Goal: Task Accomplishment & Management: Complete application form

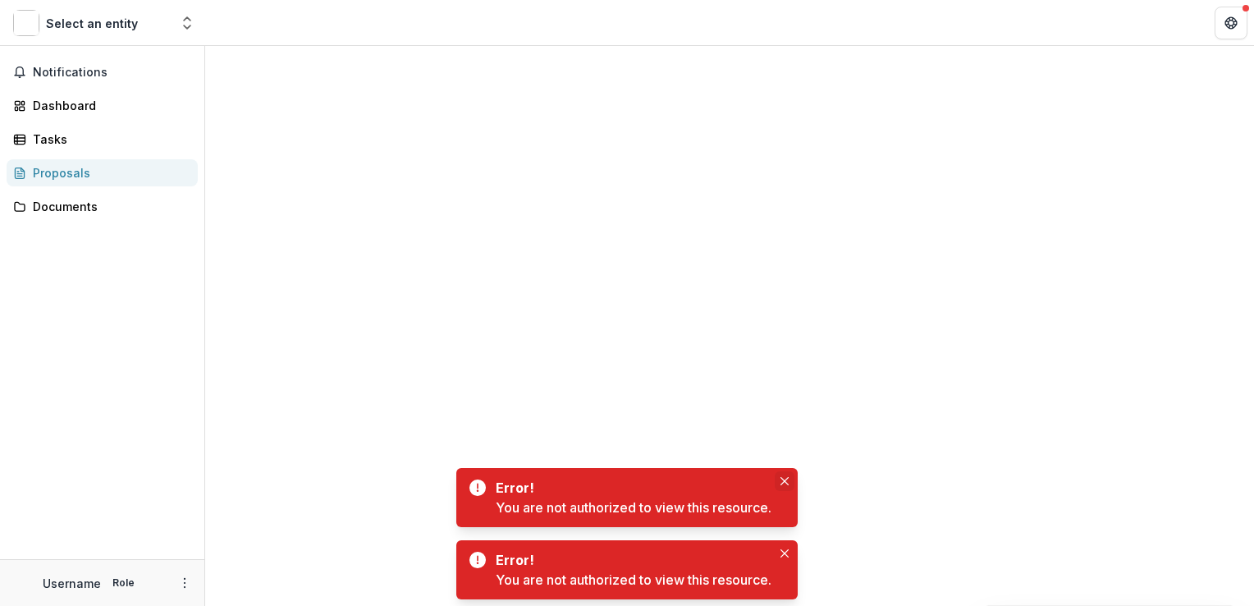
click at [793, 481] on button "Close" at bounding box center [785, 481] width 20 height 20
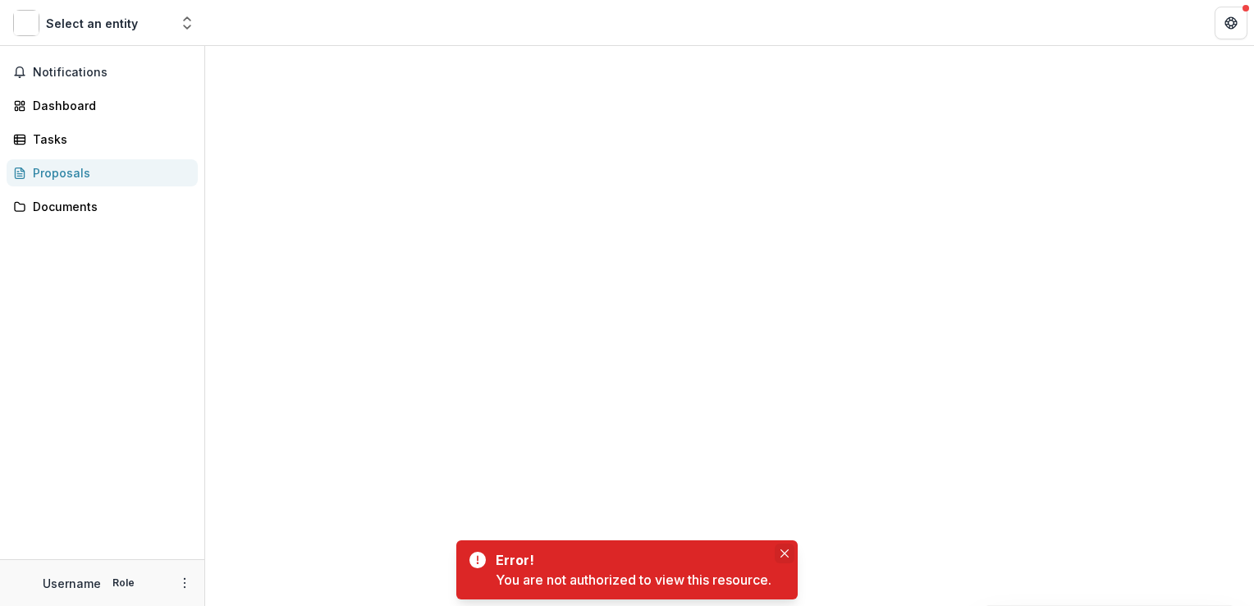
click at [788, 548] on button "Close" at bounding box center [785, 553] width 20 height 20
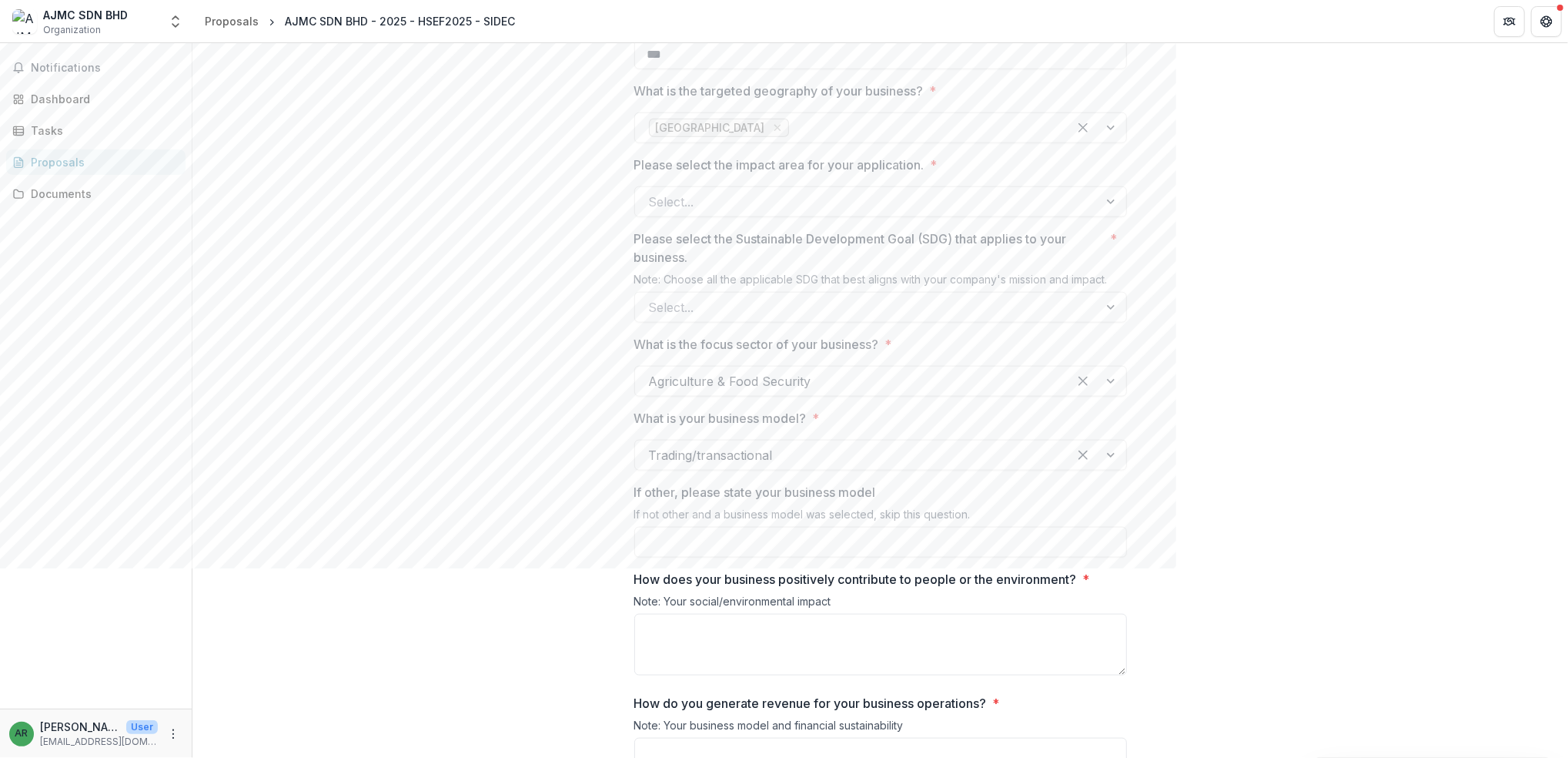
scroll to position [1192, 0]
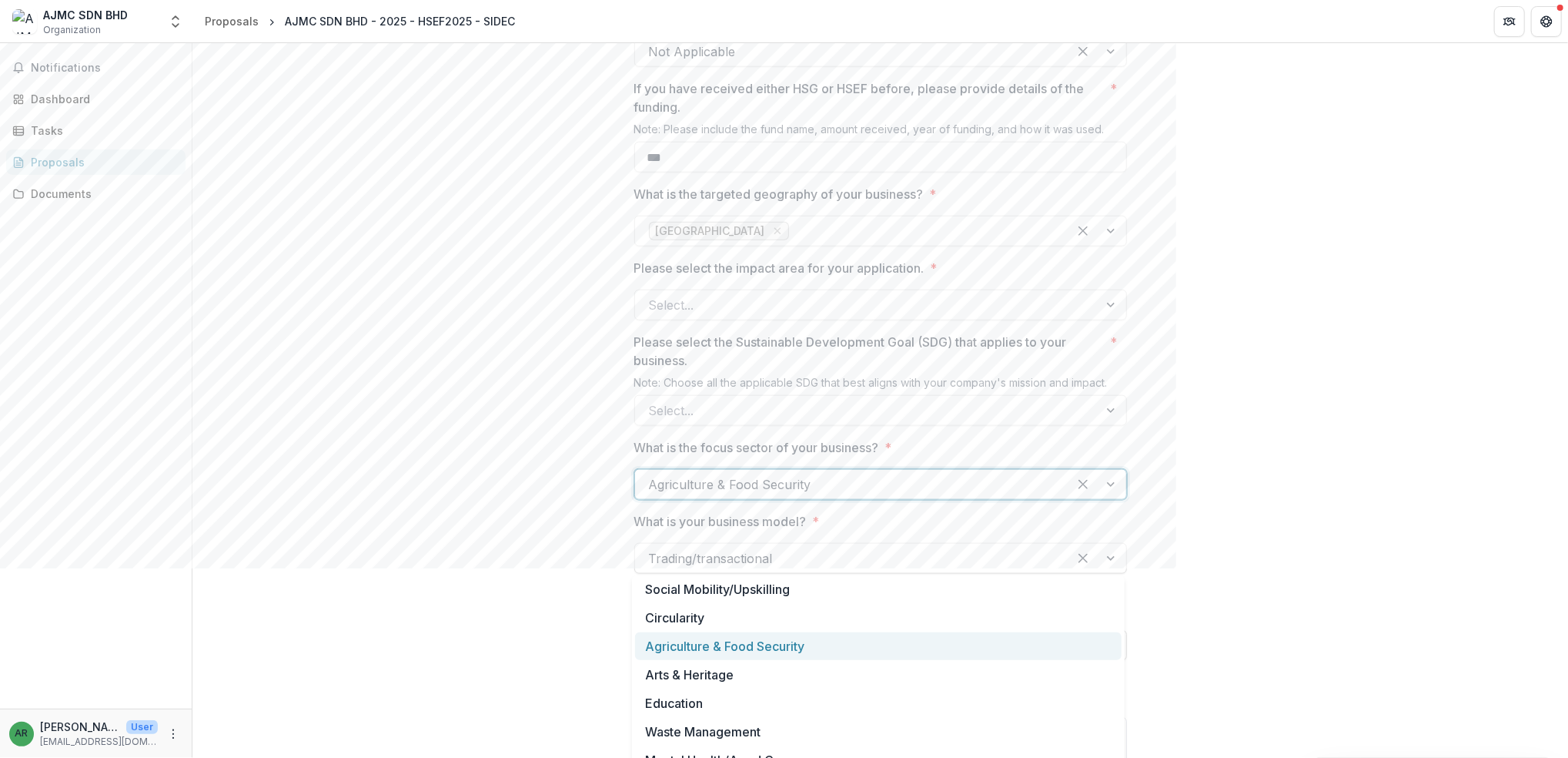
click at [1093, 499] on div at bounding box center [1097, 484] width 58 height 29
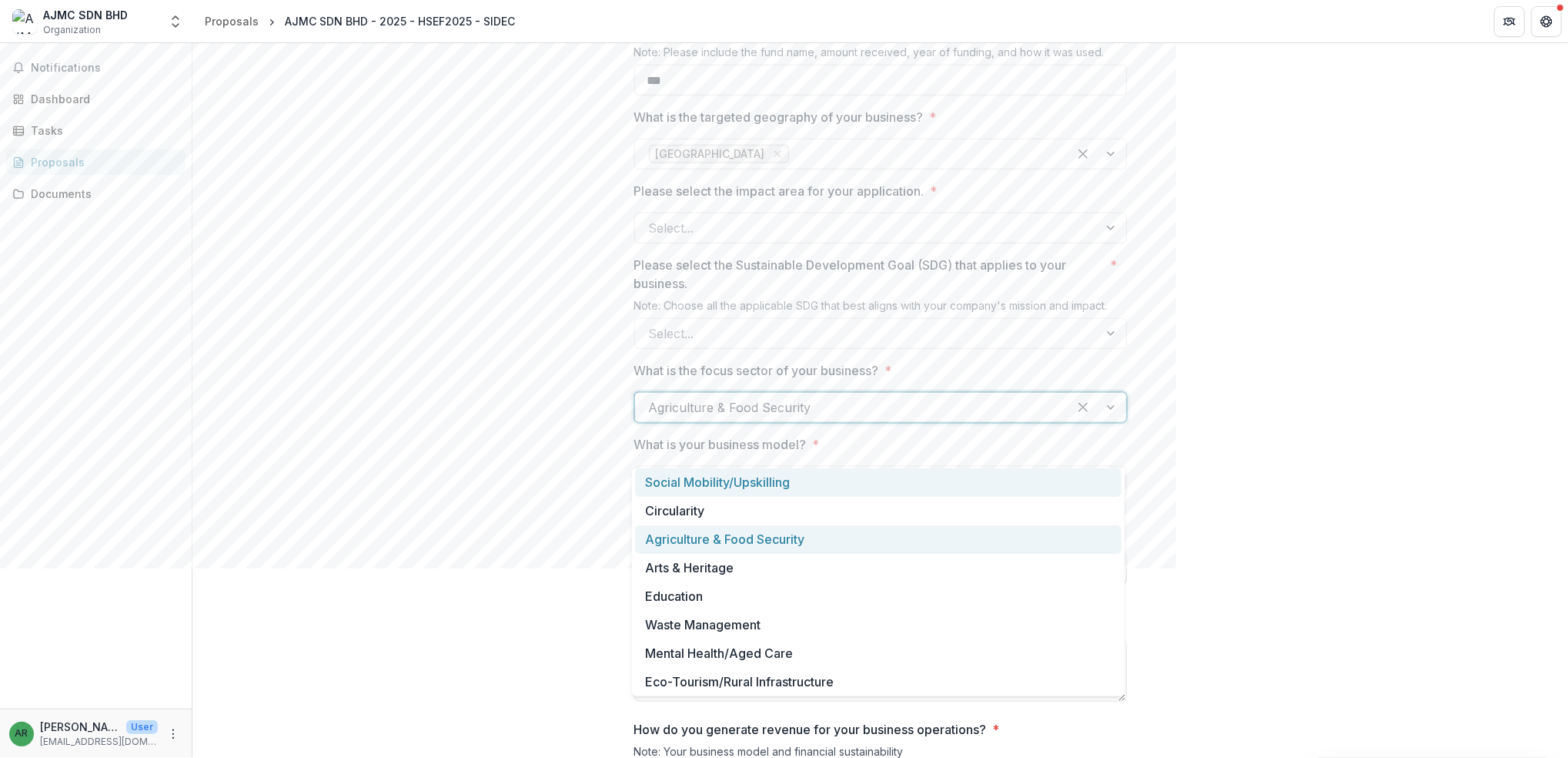
scroll to position [1398, 0]
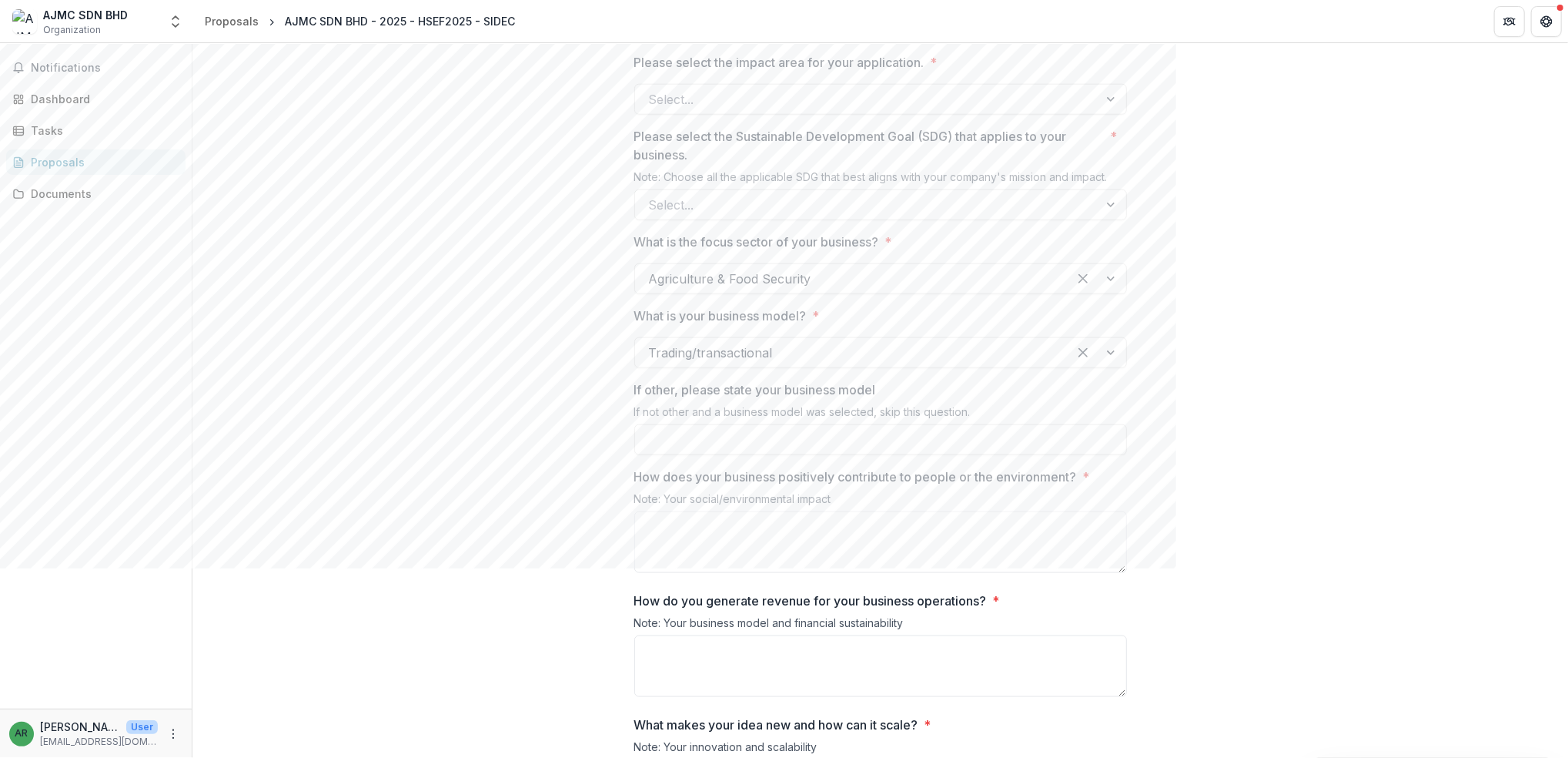
click at [1176, 458] on div "**********" at bounding box center [880, 523] width 1376 height 3227
drag, startPoint x: 1013, startPoint y: 143, endPoint x: 1013, endPoint y: 156, distance: 13.0
click at [1013, 114] on div "Please select the impact area for your application. * Select..." at bounding box center [880, 84] width 492 height 62
drag, startPoint x: 1013, startPoint y: 156, endPoint x: 1013, endPoint y: 178, distance: 22.0
click at [1013, 110] on div at bounding box center [867, 99] width 436 height 22
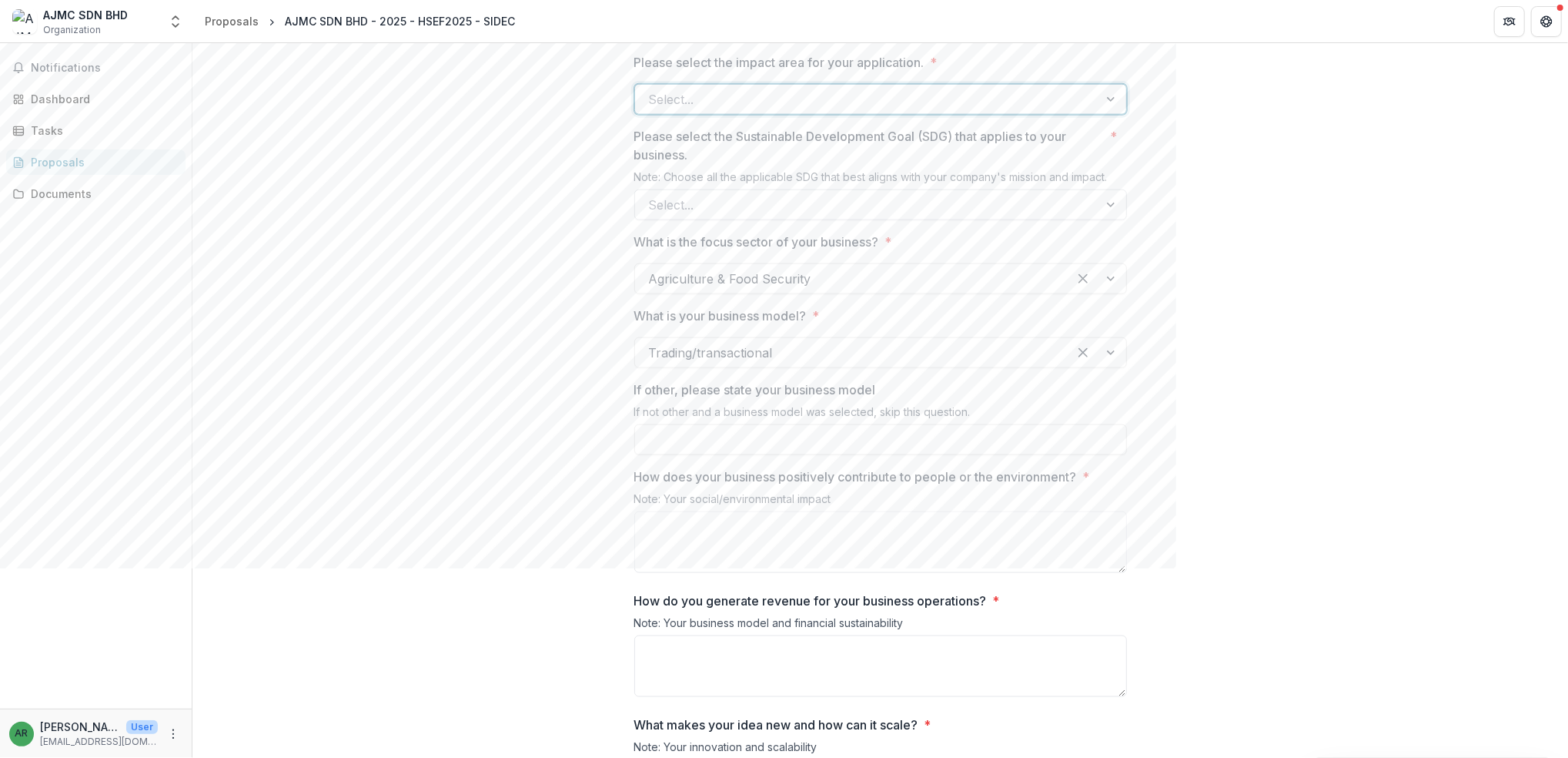
click at [951, 216] on div at bounding box center [867, 205] width 436 height 22
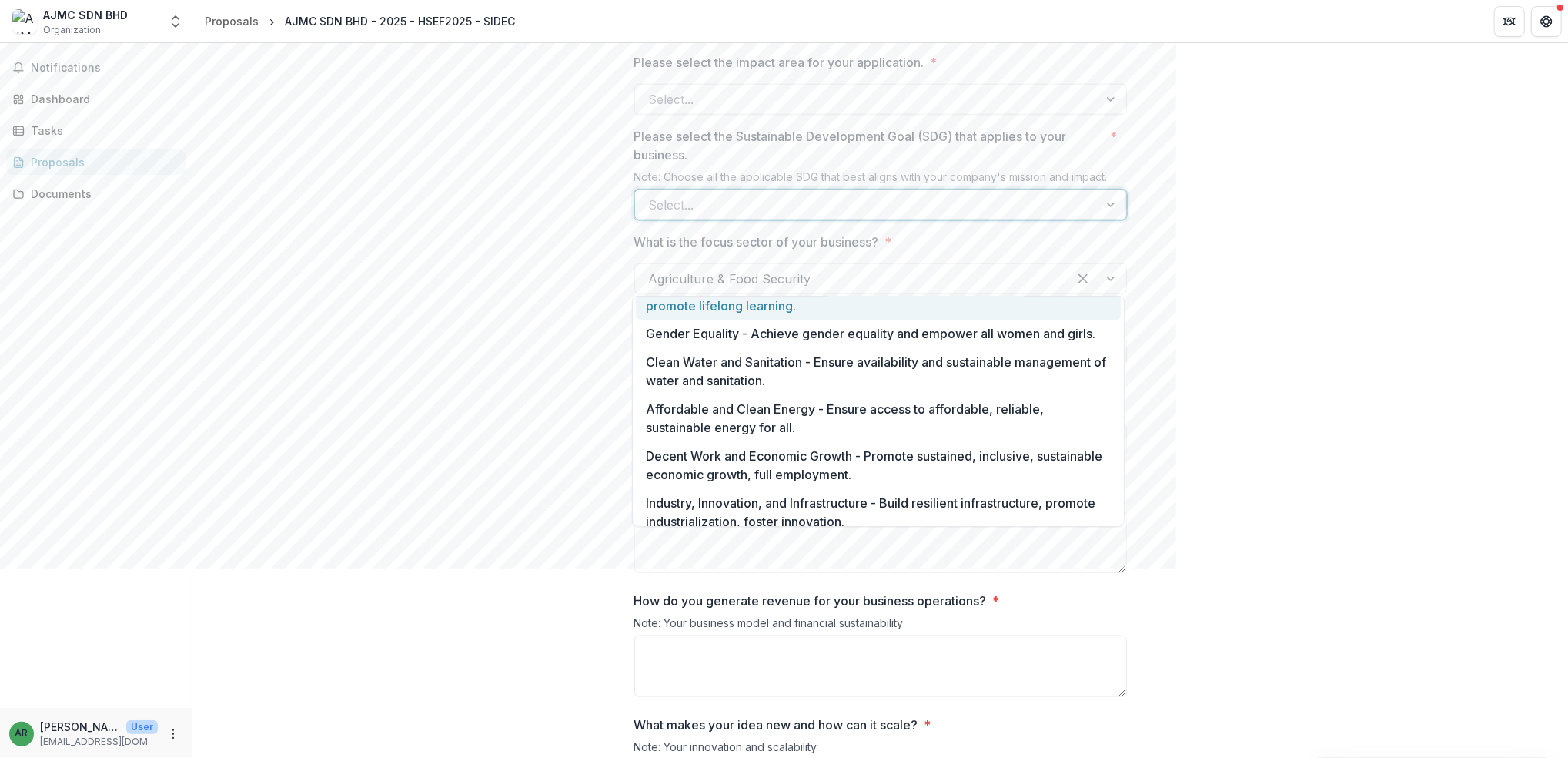
scroll to position [0, 0]
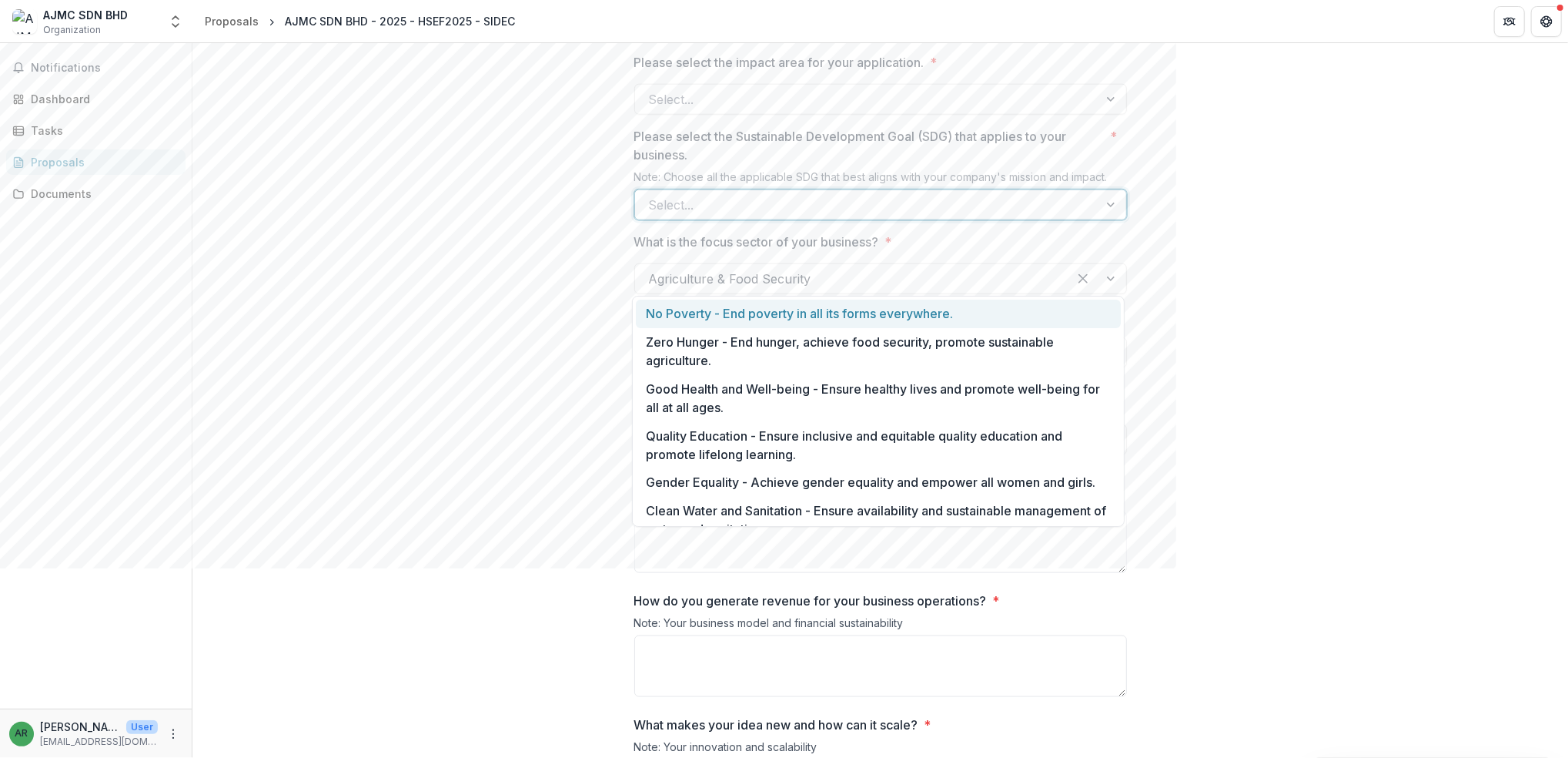
click at [1084, 217] on div "Select..." at bounding box center [867, 205] width 463 height 24
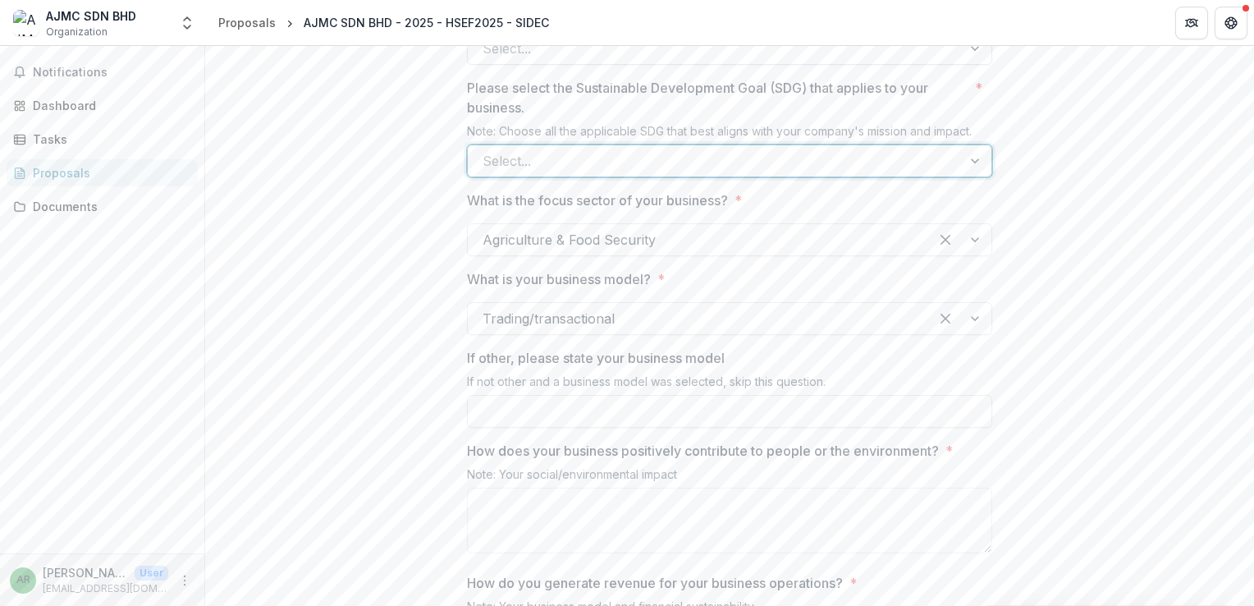
scroll to position [1421, 0]
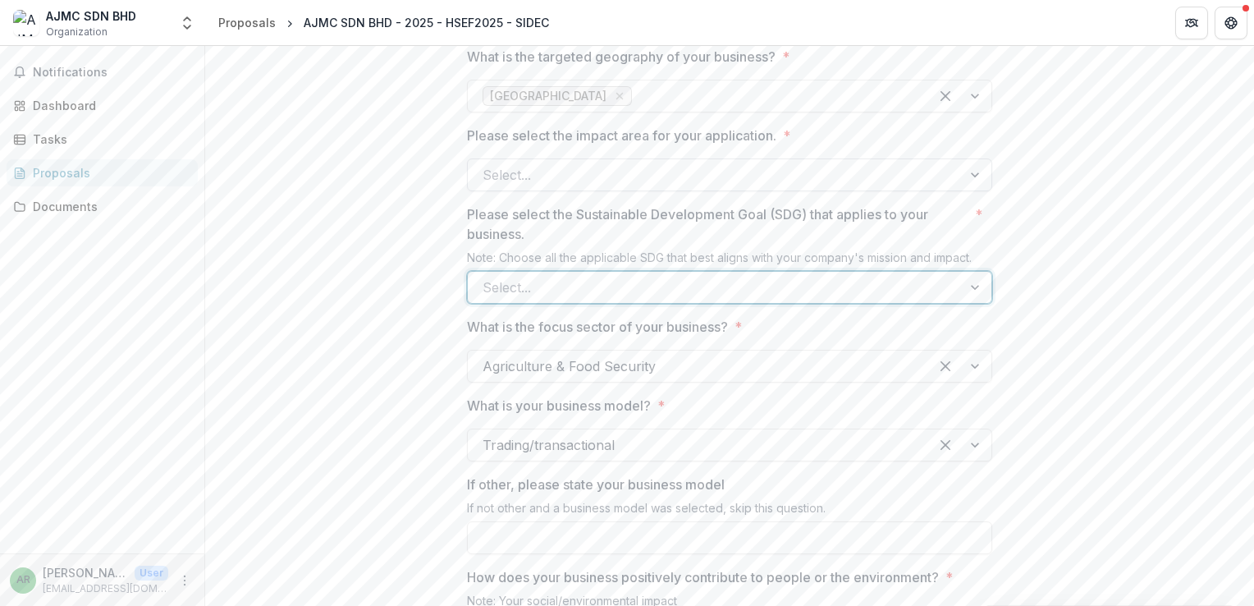
click at [683, 186] on div at bounding box center [715, 174] width 465 height 23
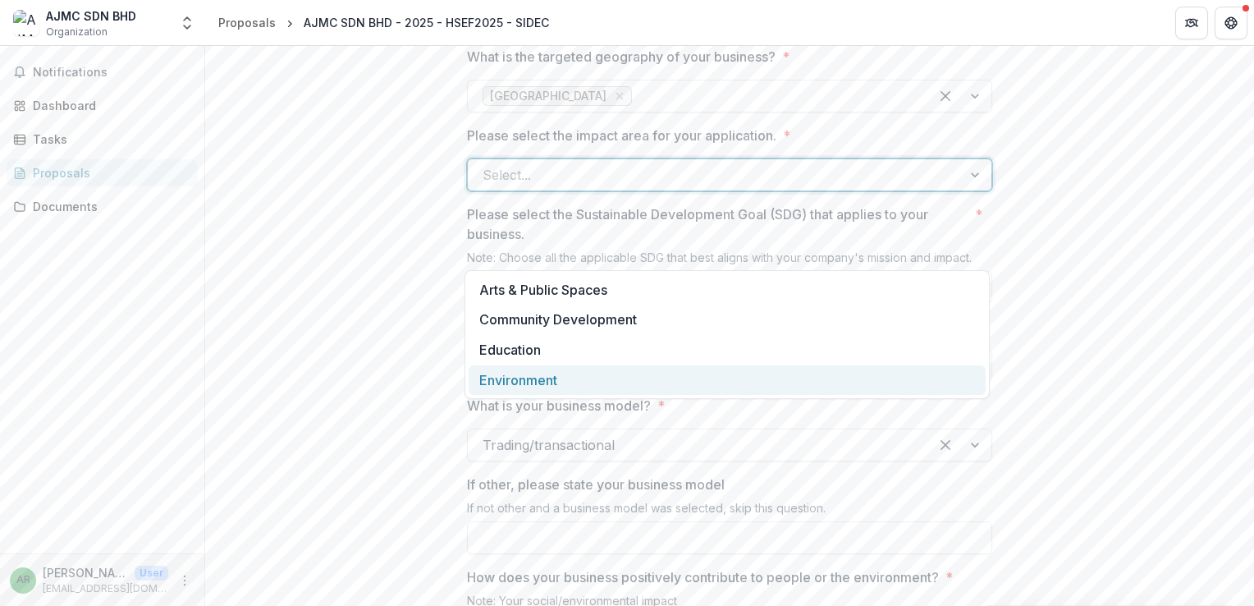
click at [692, 383] on div "Environment" at bounding box center [727, 380] width 517 height 30
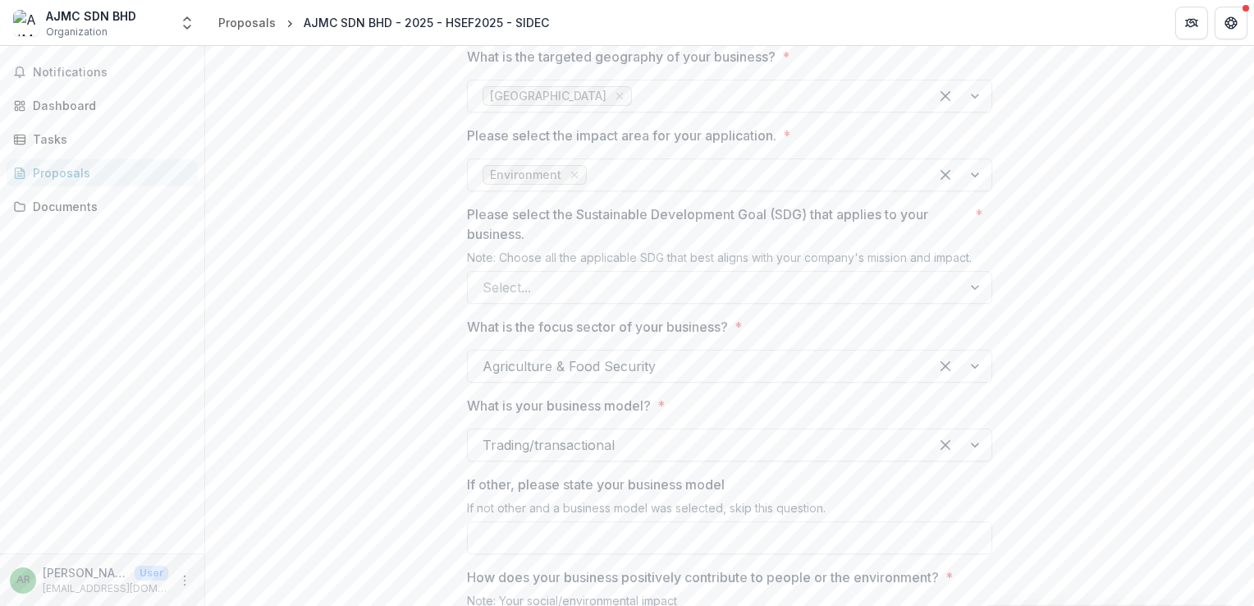
click at [747, 378] on div at bounding box center [699, 366] width 432 height 23
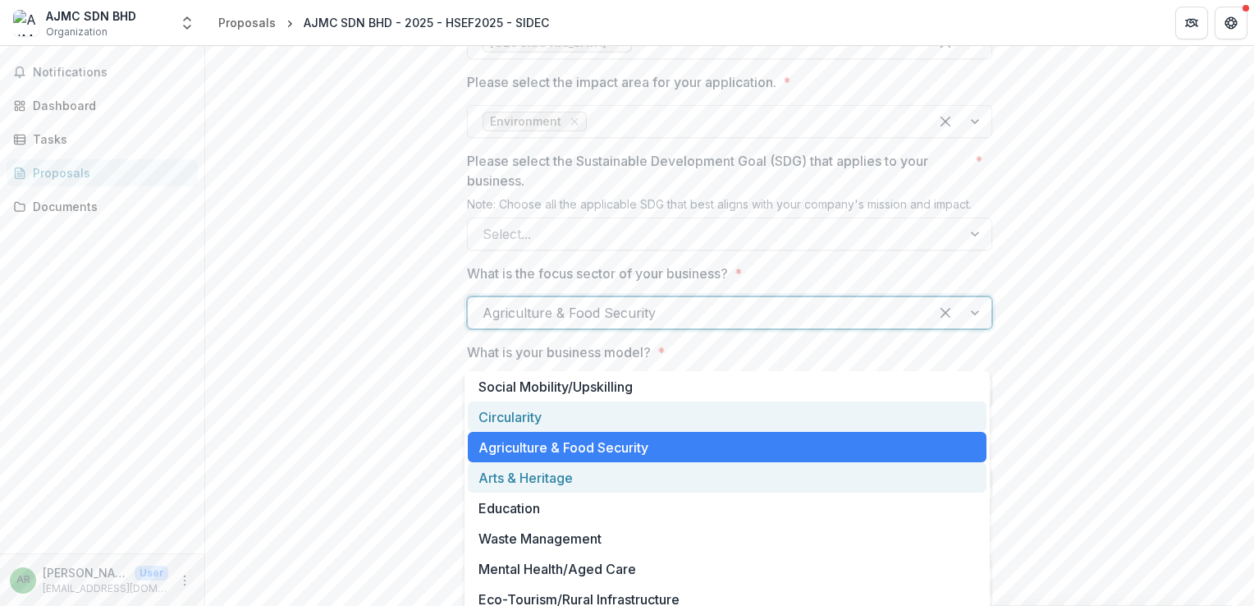
scroll to position [1585, 0]
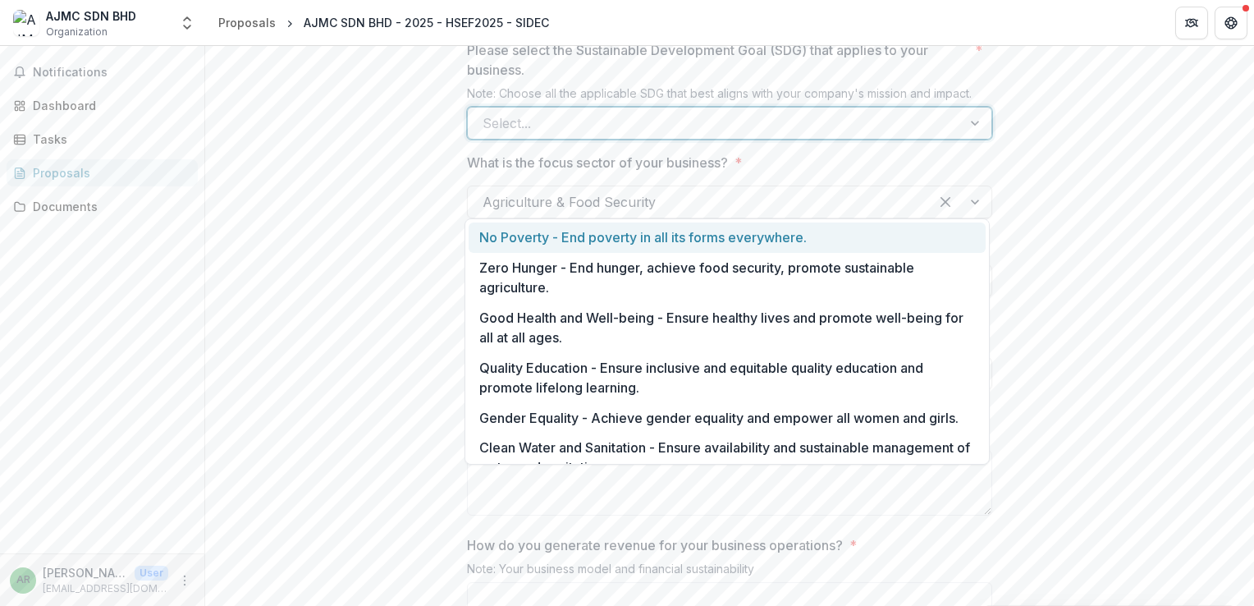
click at [743, 135] on div at bounding box center [715, 123] width 465 height 23
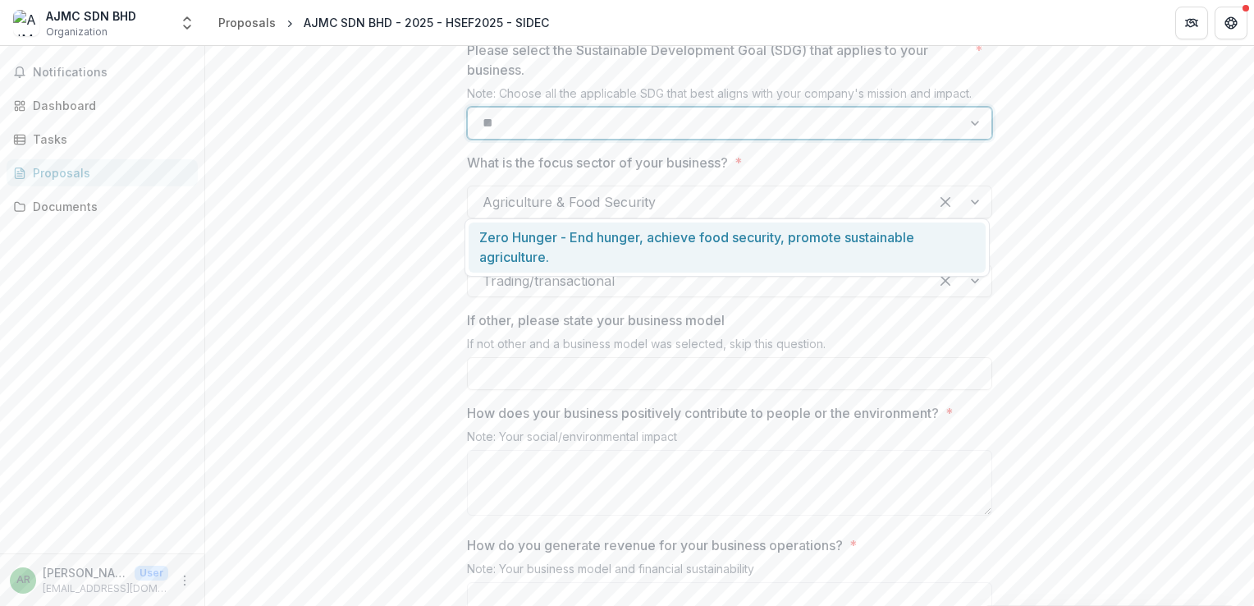
scroll to position [0, 0]
type input "*"
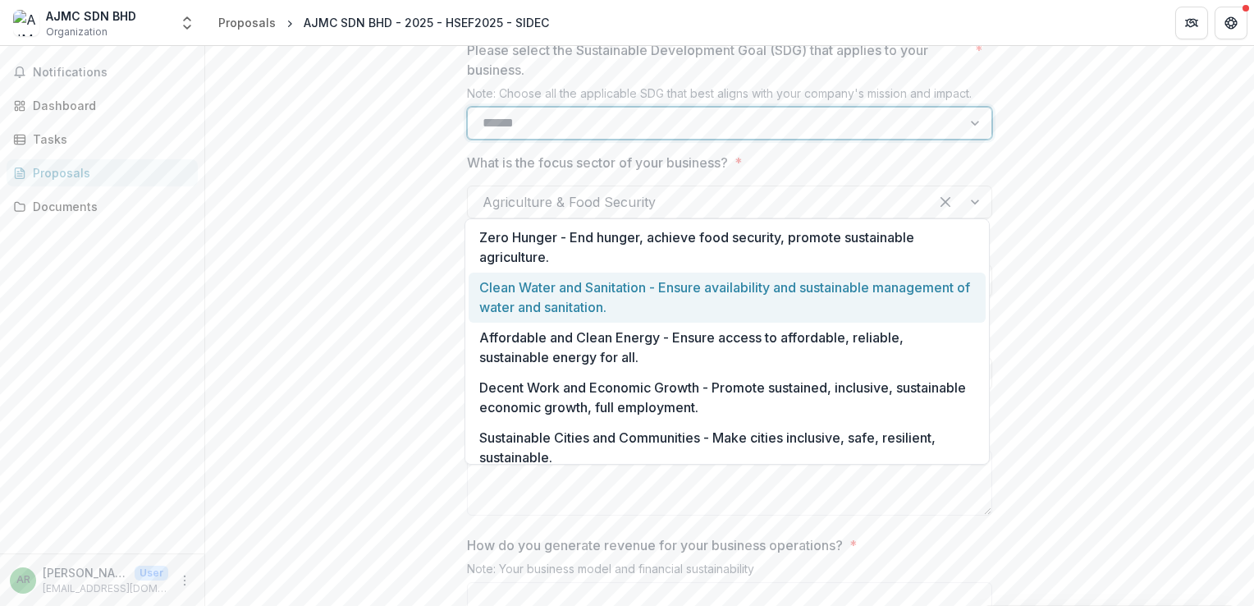
type input "******"
click at [1123, 271] on div "**********" at bounding box center [729, 463] width 1049 height 3440
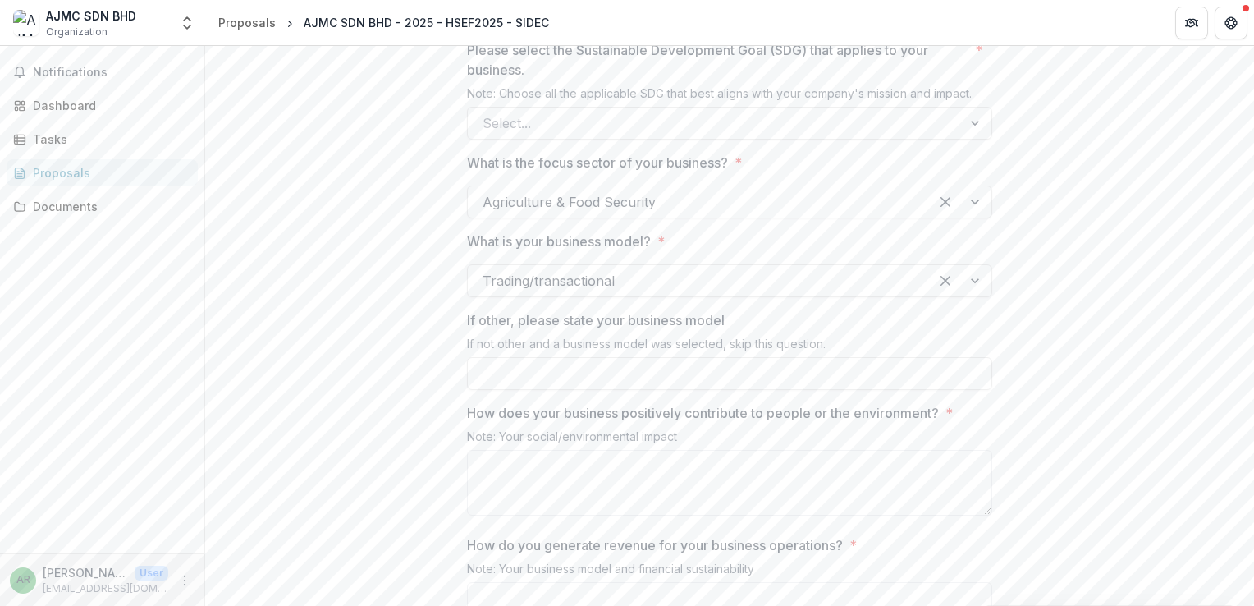
click at [773, 213] on div at bounding box center [699, 201] width 432 height 23
click at [1190, 429] on div "**********" at bounding box center [729, 463] width 1049 height 3440
click at [670, 135] on div at bounding box center [715, 123] width 465 height 23
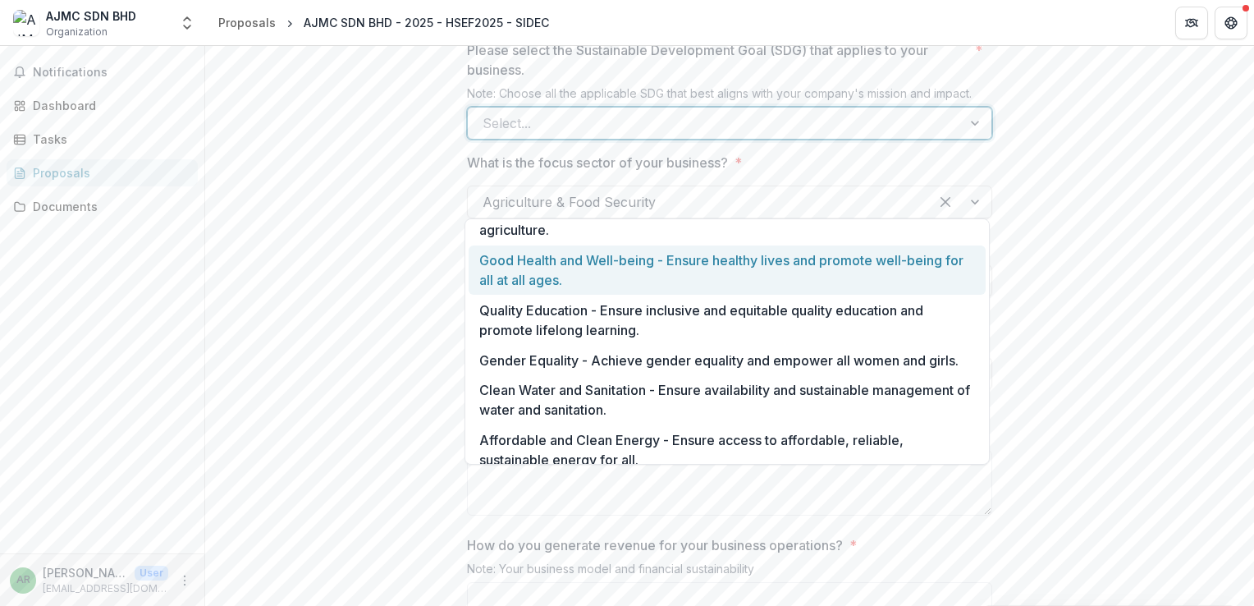
scroll to position [82, 0]
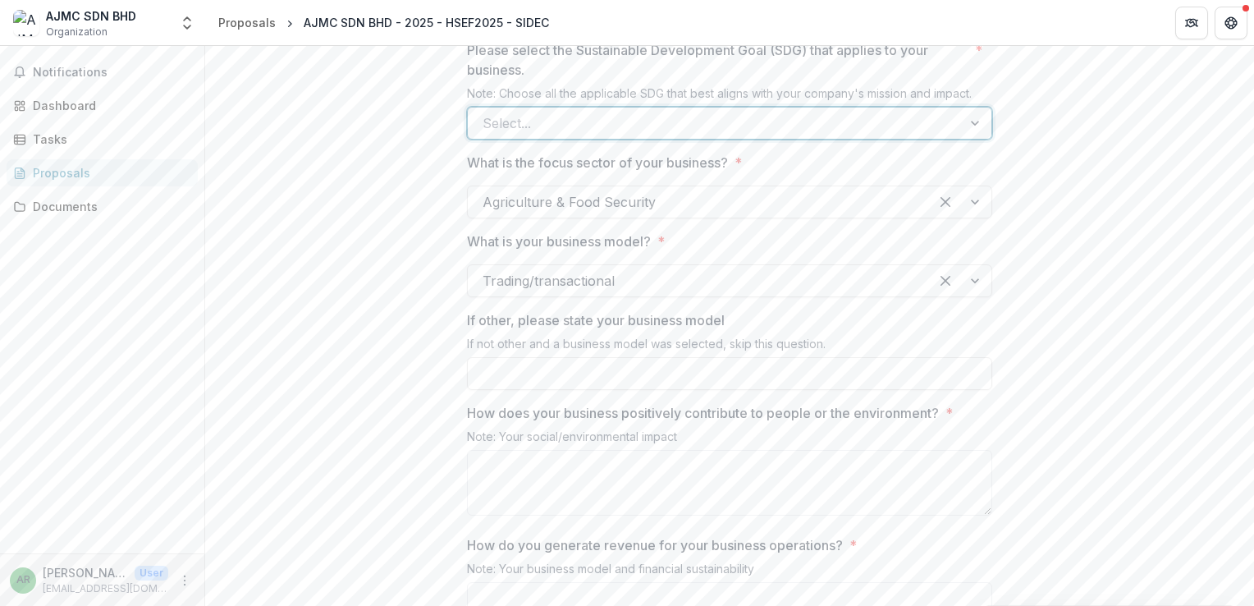
click at [607, 135] on div at bounding box center [715, 123] width 465 height 23
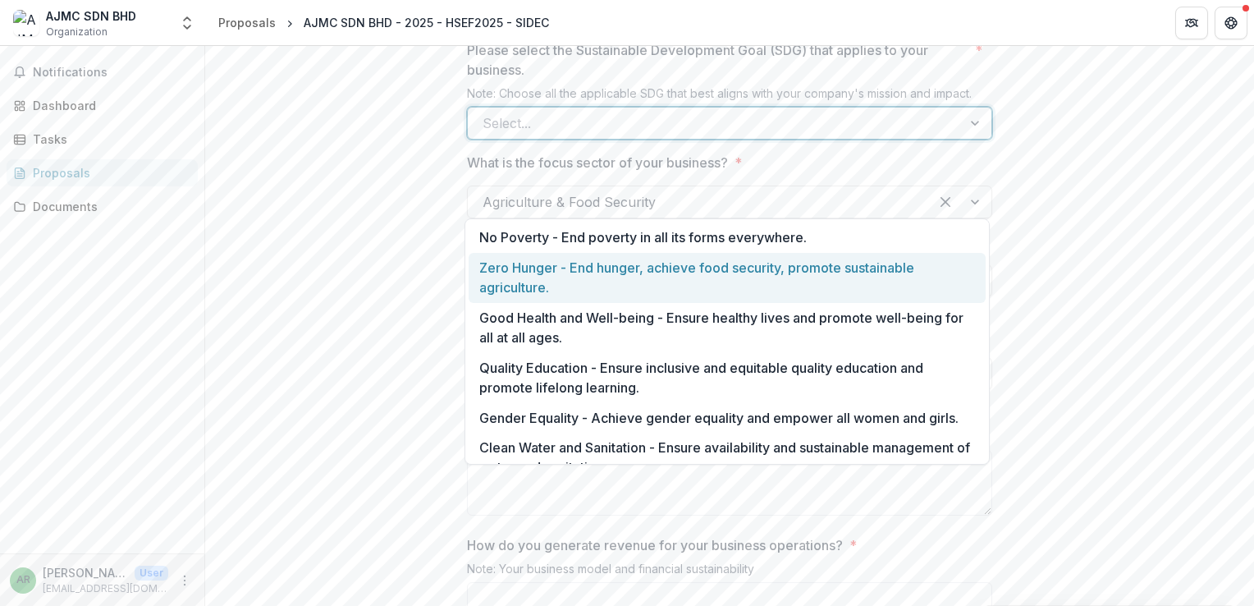
click at [696, 286] on div "Zero Hunger - End hunger, achieve food security, promote sustainable agricultur…" at bounding box center [727, 278] width 517 height 50
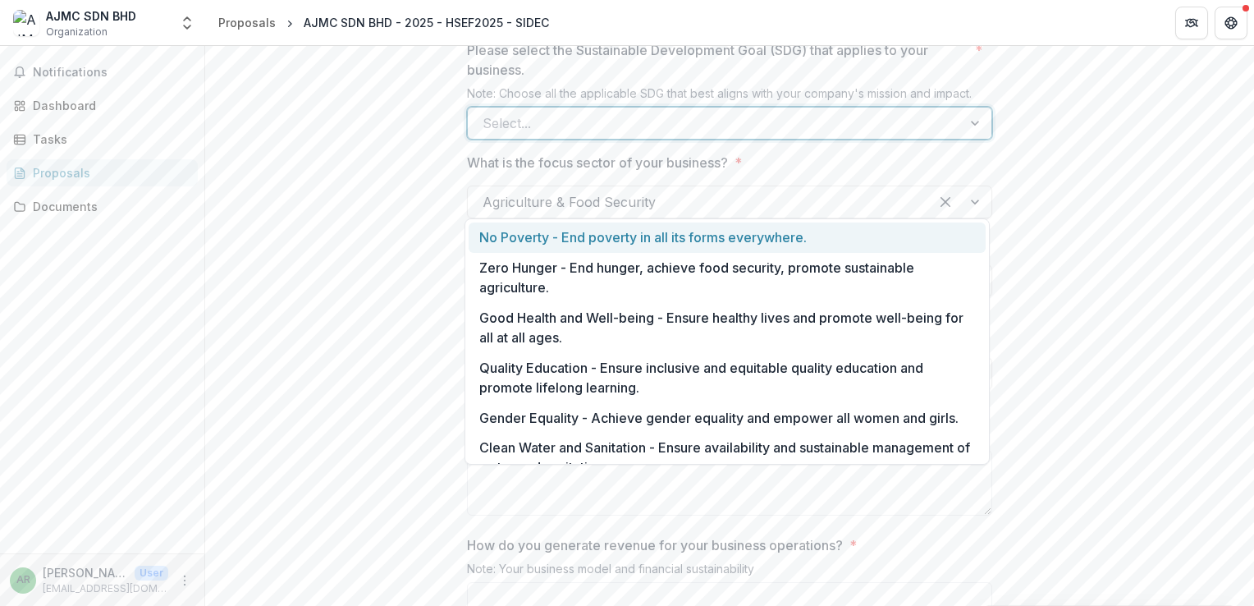
click at [900, 135] on div at bounding box center [715, 123] width 465 height 23
click at [620, 135] on div at bounding box center [715, 123] width 465 height 23
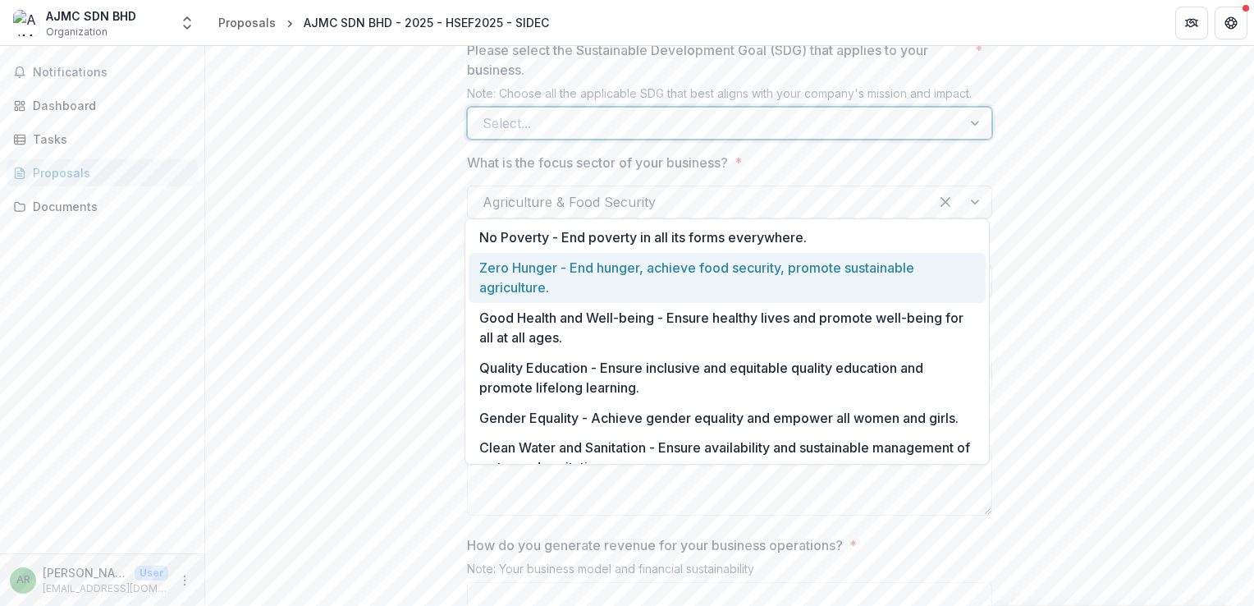
click at [610, 272] on div "Zero Hunger - End hunger, achieve food security, promote sustainable agricultur…" at bounding box center [727, 278] width 517 height 50
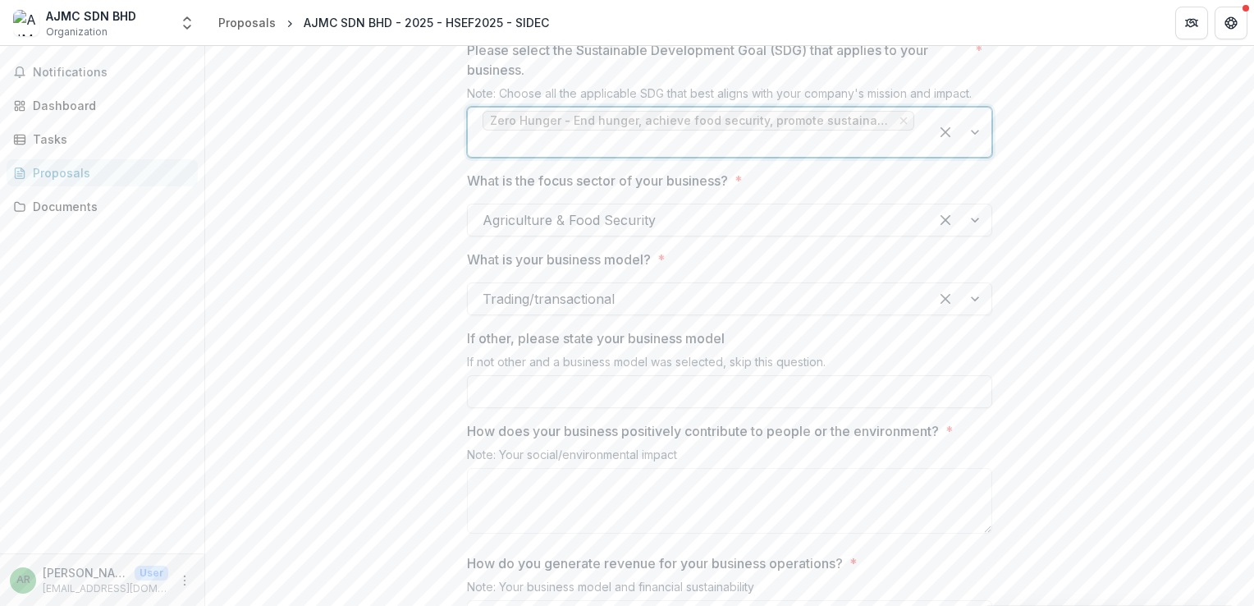
click at [627, 155] on div at bounding box center [699, 143] width 432 height 23
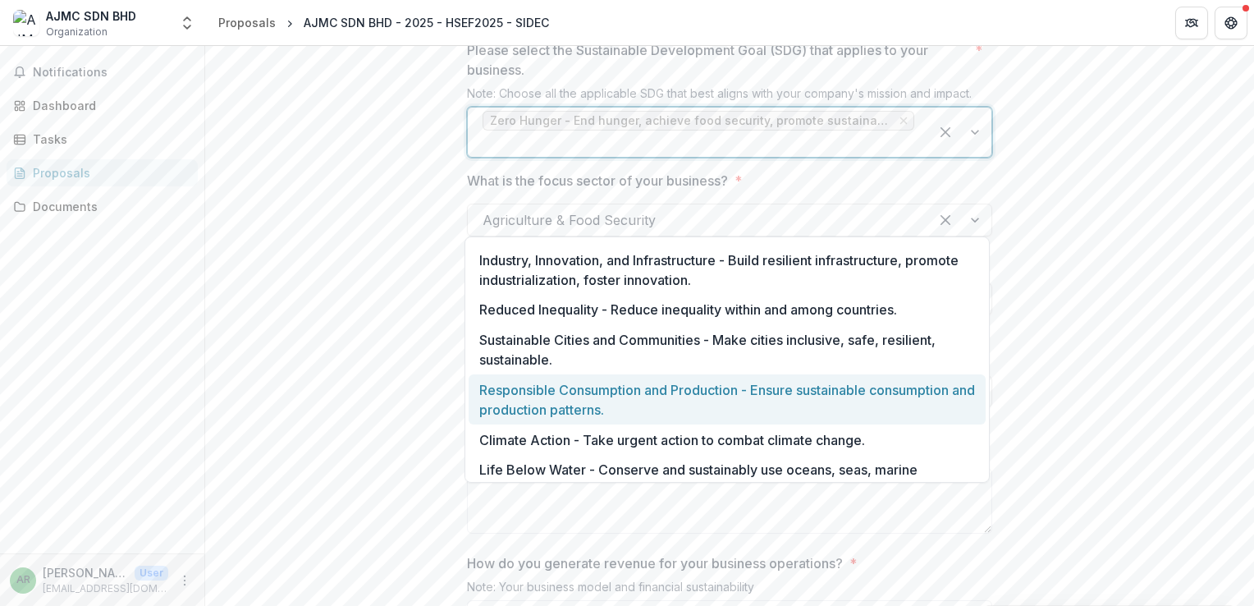
scroll to position [328, 0]
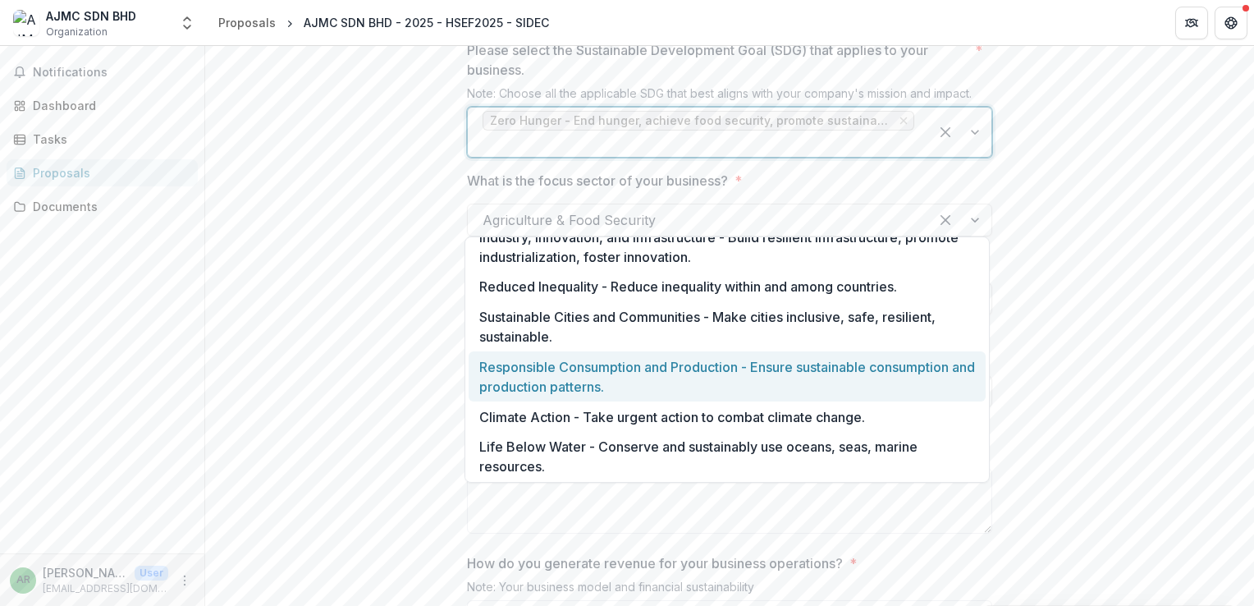
click at [679, 381] on div "Responsible Consumption and Production - Ensure sustainable consumption and pro…" at bounding box center [727, 376] width 517 height 50
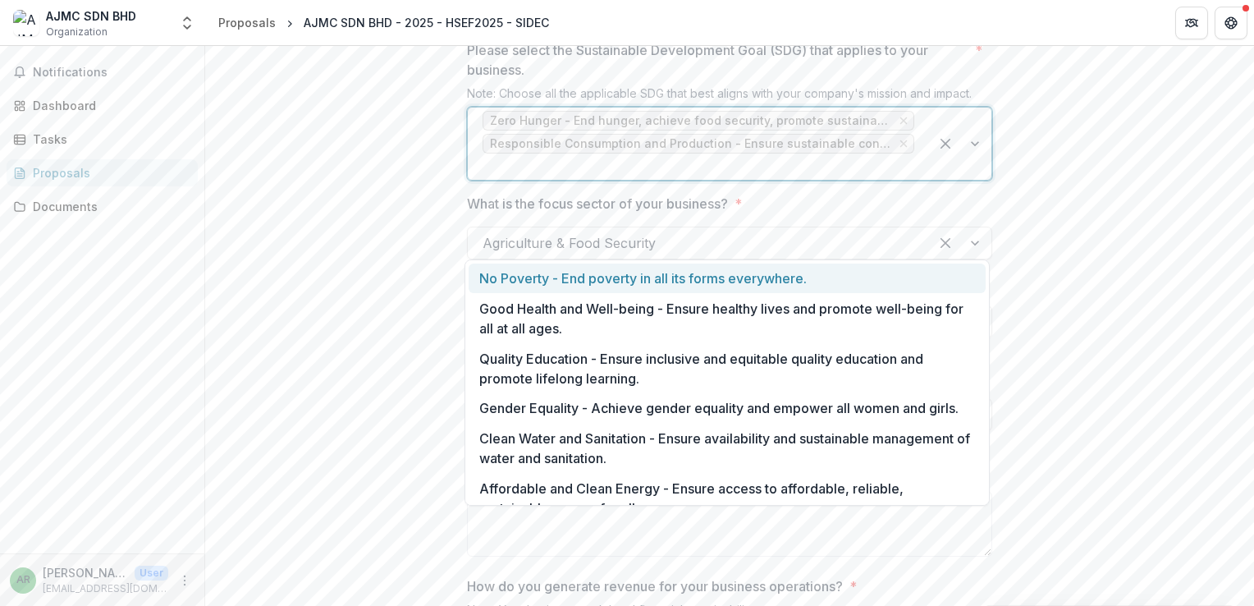
click at [591, 178] on div at bounding box center [699, 166] width 432 height 23
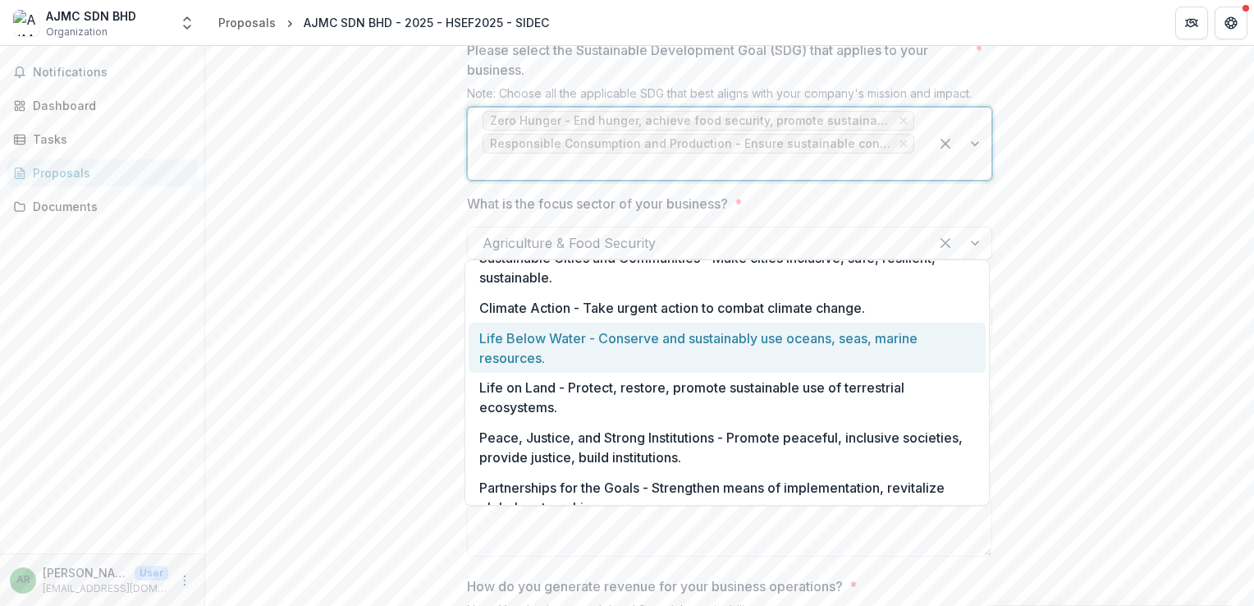
scroll to position [431, 0]
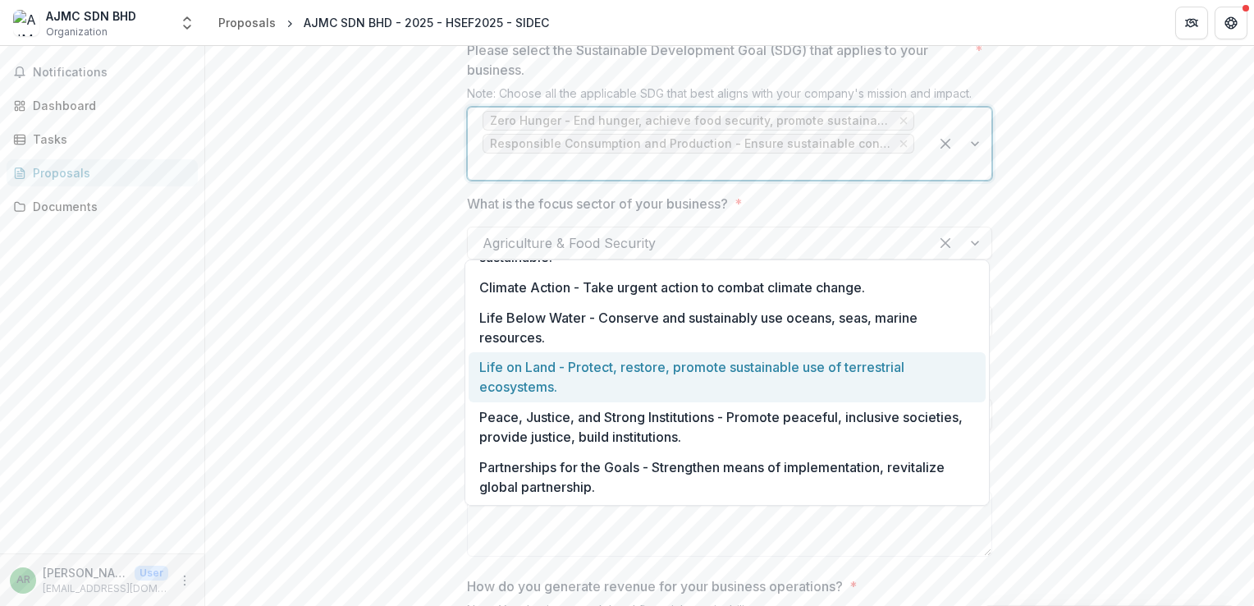
click at [608, 376] on div "Life on Land - Protect, restore, promote sustainable use of terrestrial ecosyst…" at bounding box center [727, 377] width 517 height 50
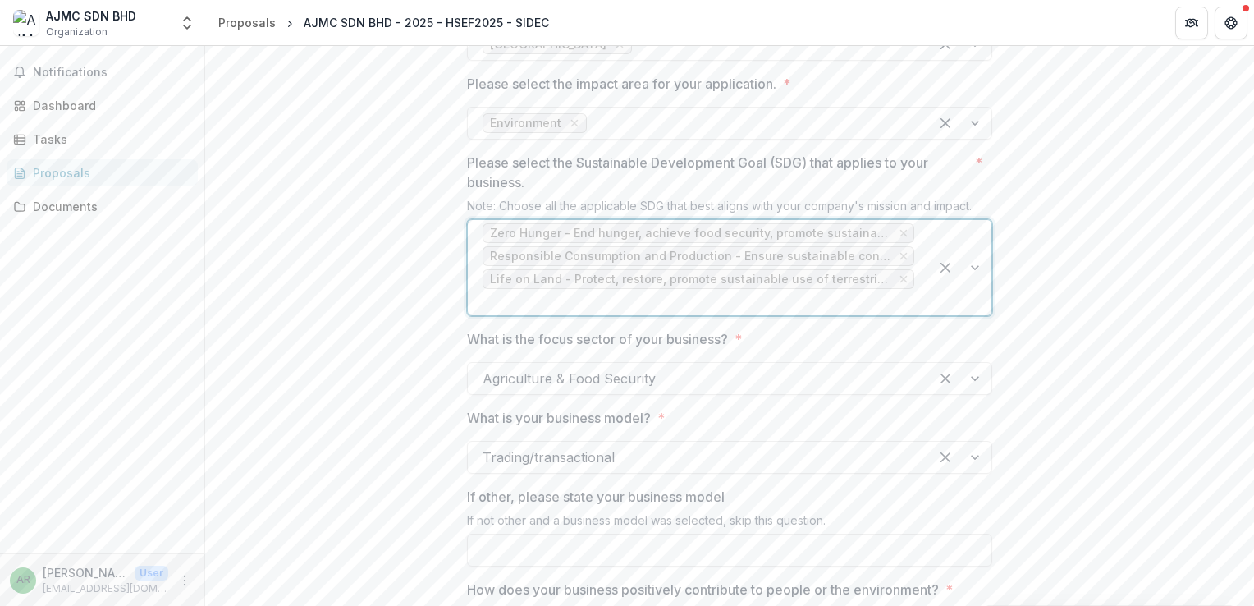
scroll to position [1421, 0]
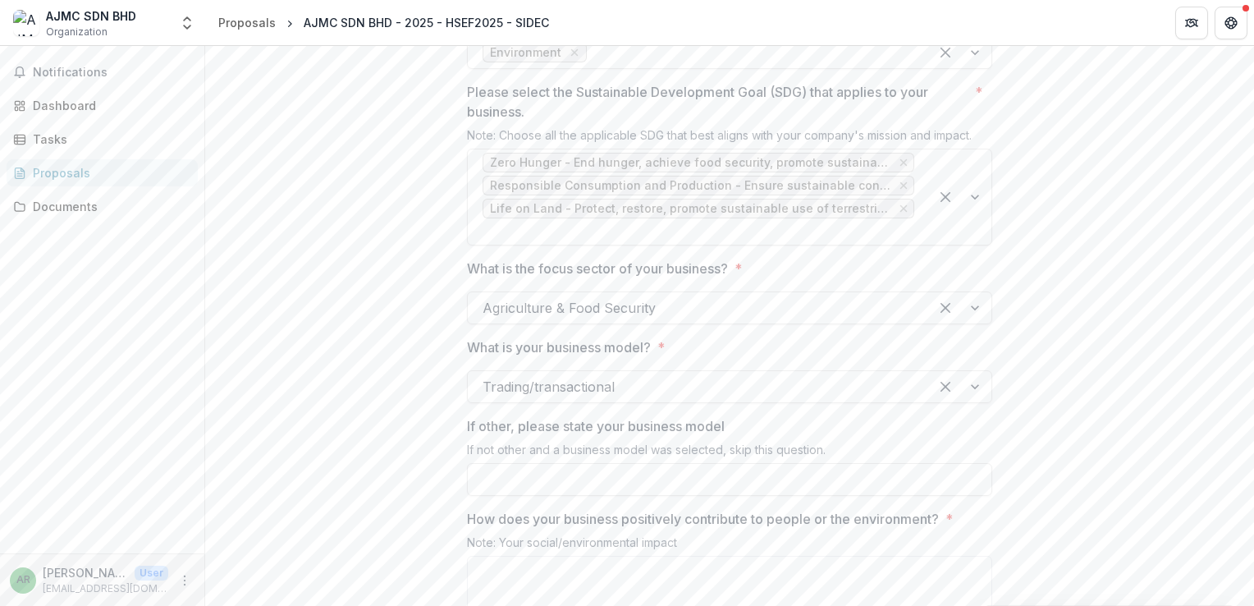
scroll to position [1585, 0]
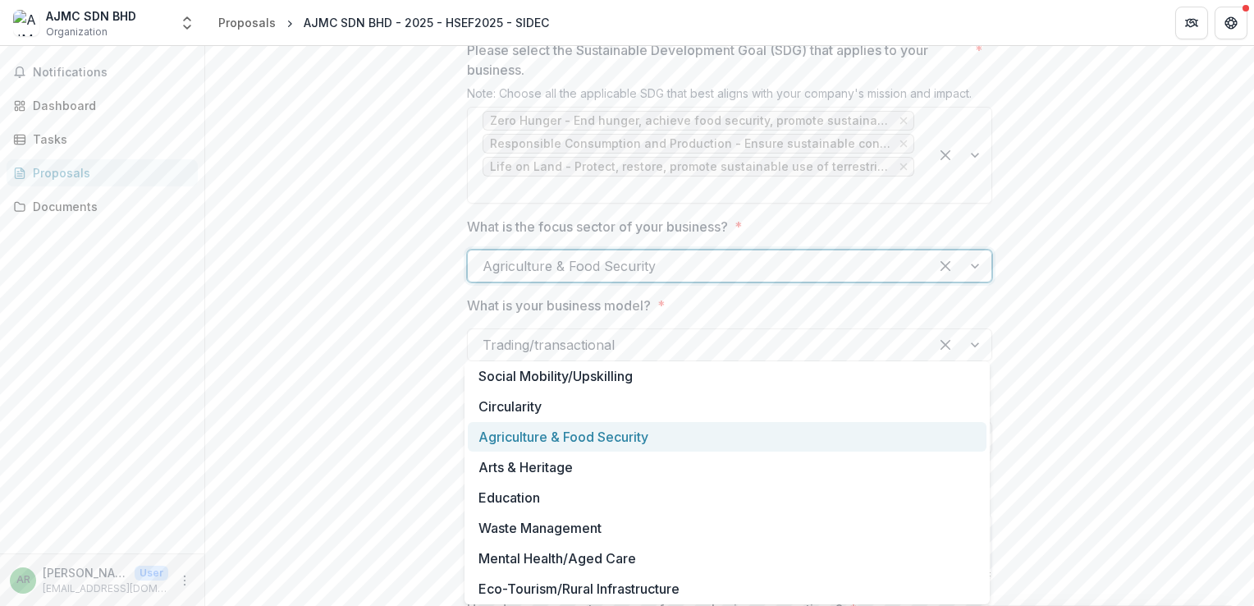
click at [729, 277] on div at bounding box center [699, 265] width 432 height 23
